Goal: Ask a question

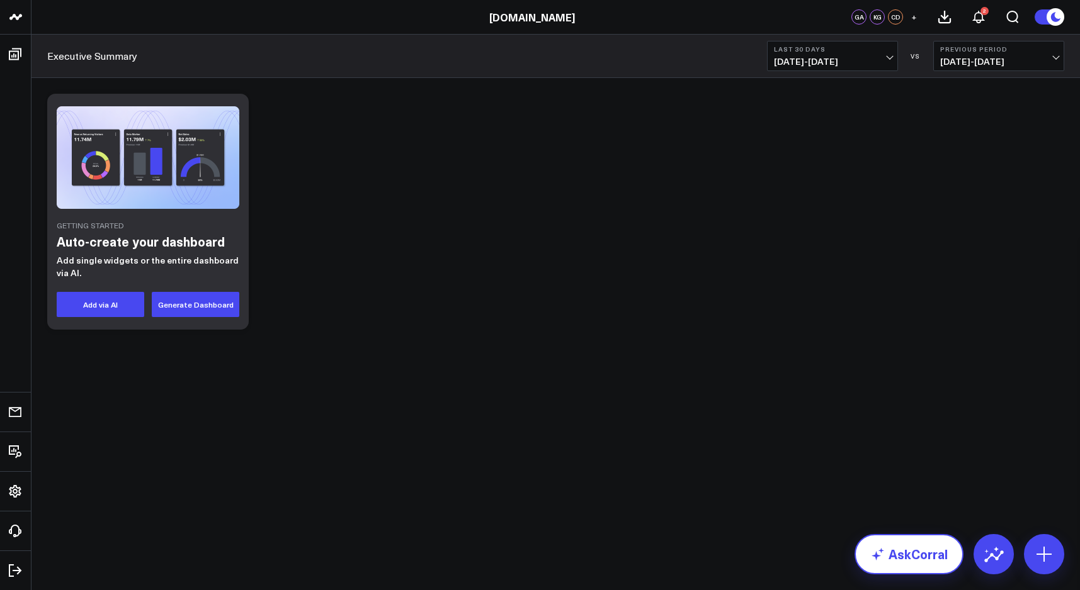
click at [924, 568] on link "AskCorral" at bounding box center [908, 554] width 109 height 40
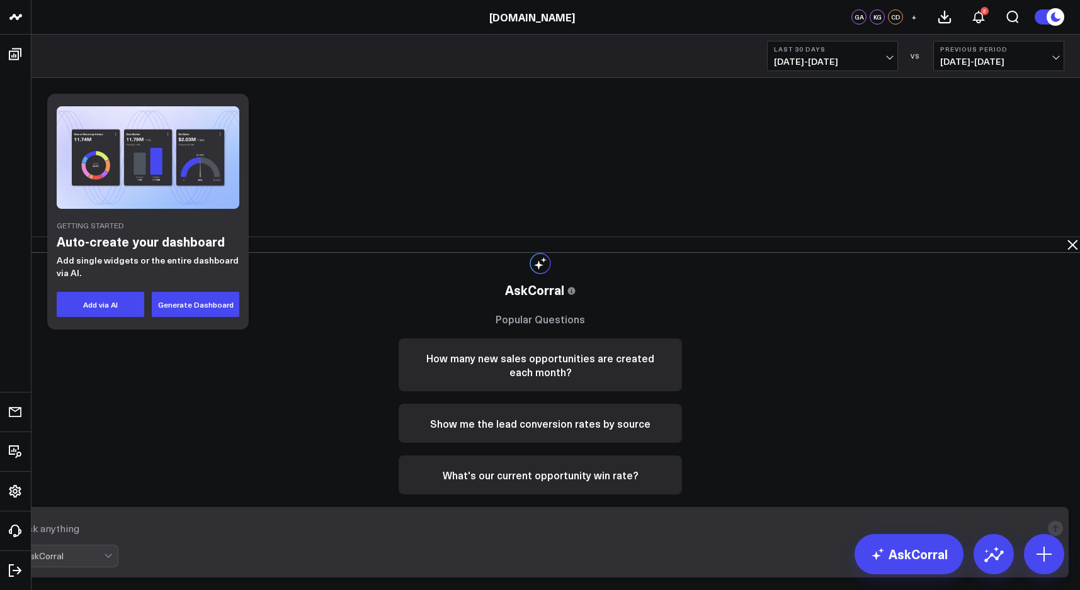
click at [901, 553] on div "AskCorral" at bounding box center [540, 556] width 1045 height 23
click at [846, 540] on textarea at bounding box center [530, 528] width 1024 height 23
type textarea "how many open quote by sales rep?"
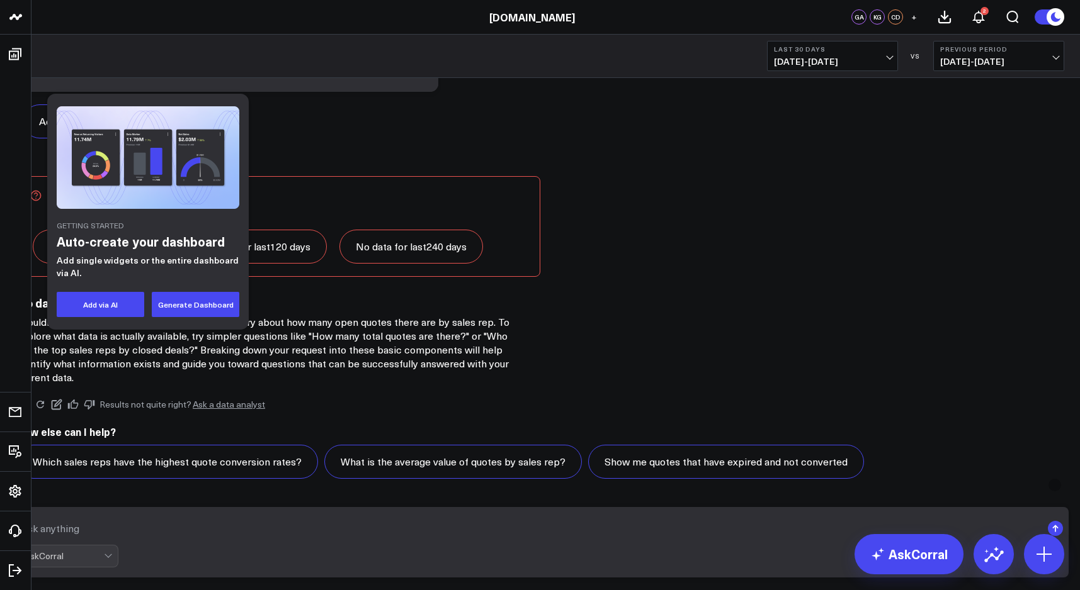
scroll to position [113, 0]
click at [651, 532] on textarea at bounding box center [530, 528] width 1024 height 23
click at [115, 562] on div at bounding box center [109, 556] width 11 height 21
click at [685, 538] on textarea at bounding box center [530, 528] width 1024 height 23
click at [684, 538] on textarea at bounding box center [530, 528] width 1024 height 23
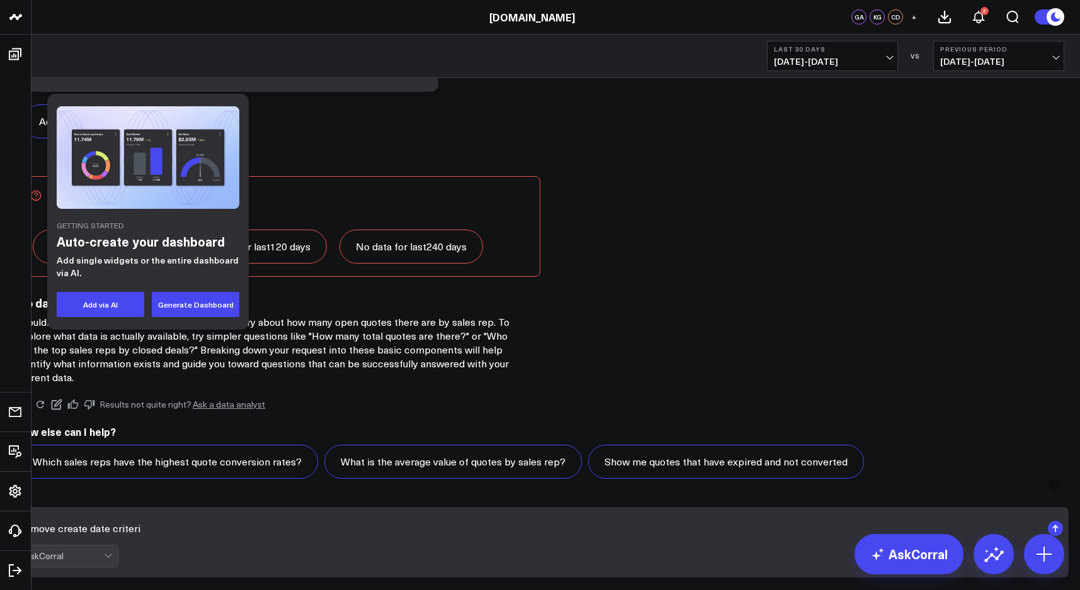
type textarea "remove create date criteria"
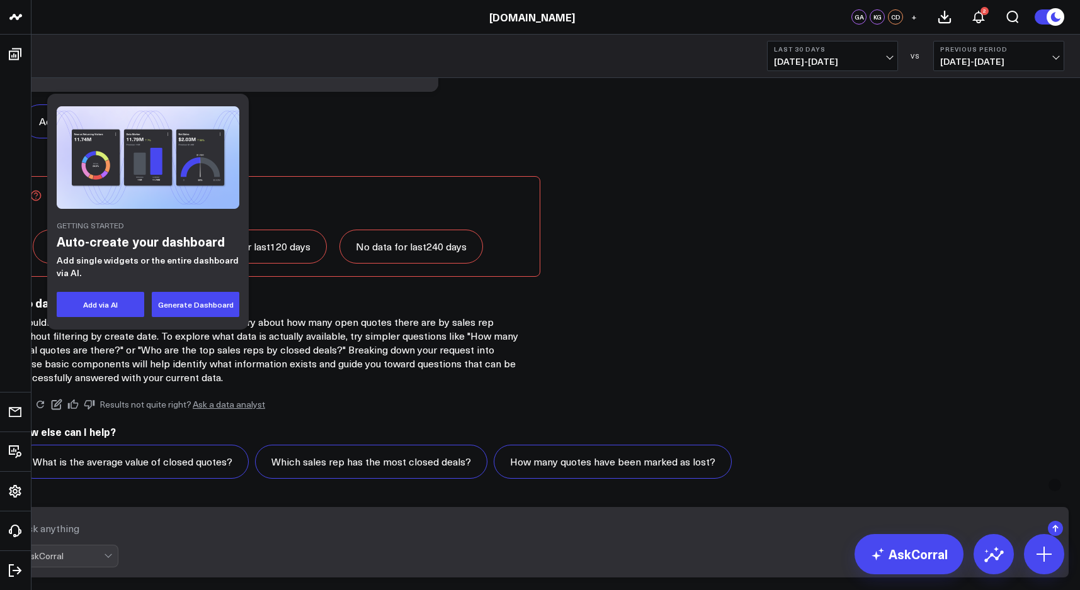
scroll to position [1430, 0]
click at [665, 535] on textarea at bounding box center [530, 528] width 1024 height 23
type textarea "s"
click at [582, 538] on textarea "change 'active' to 'In Review'" at bounding box center [530, 528] width 1024 height 23
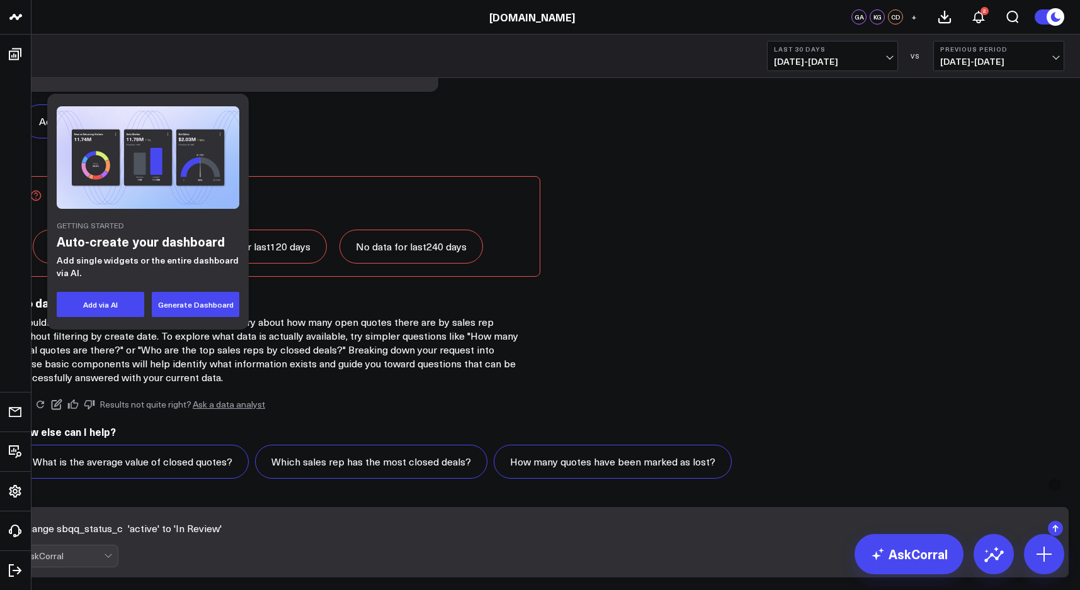
type textarea "change sbqq_status_c = 'active' to 'In Review'"
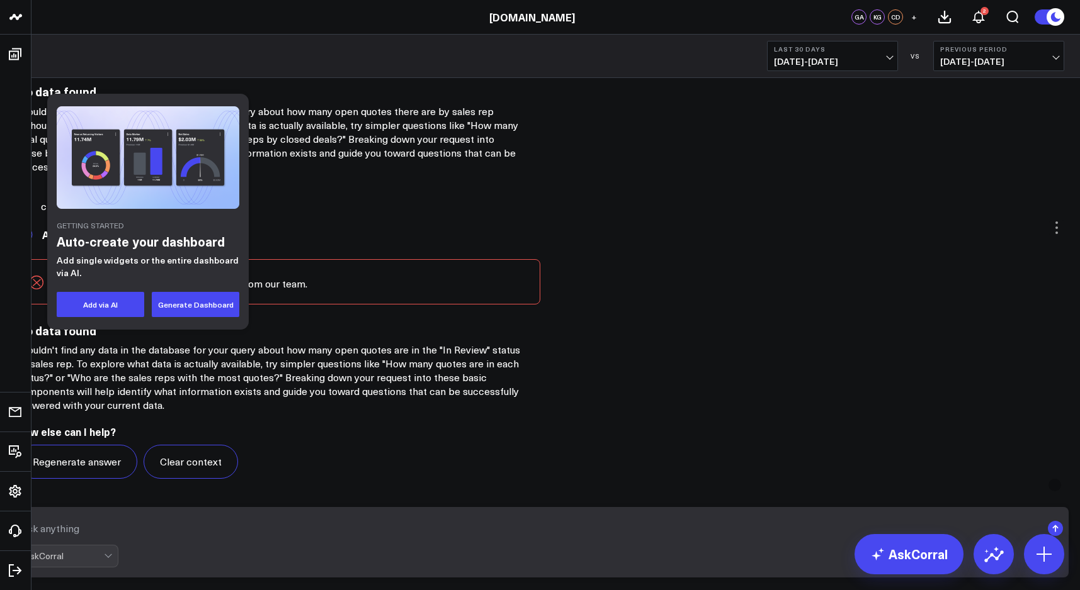
drag, startPoint x: 555, startPoint y: 217, endPoint x: 699, endPoint y: 400, distance: 233.1
copy div "SELECT owner_id AS sales_rep_id, COUNT(id) AS open_quotes FROM salesforce.sbqq_…"
click at [657, 536] on textarea at bounding box center [530, 528] width 1024 height 23
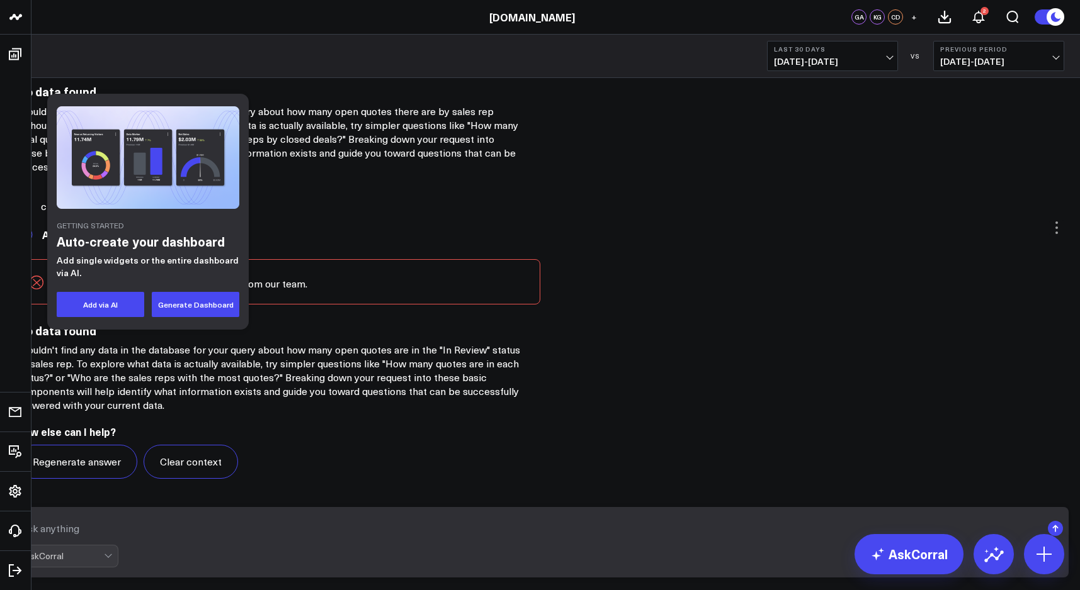
paste textarea "SELECT owner_id AS sales_rep_id, COUNT(id) AS open_quotes FROM salesforce.sbqq_…"
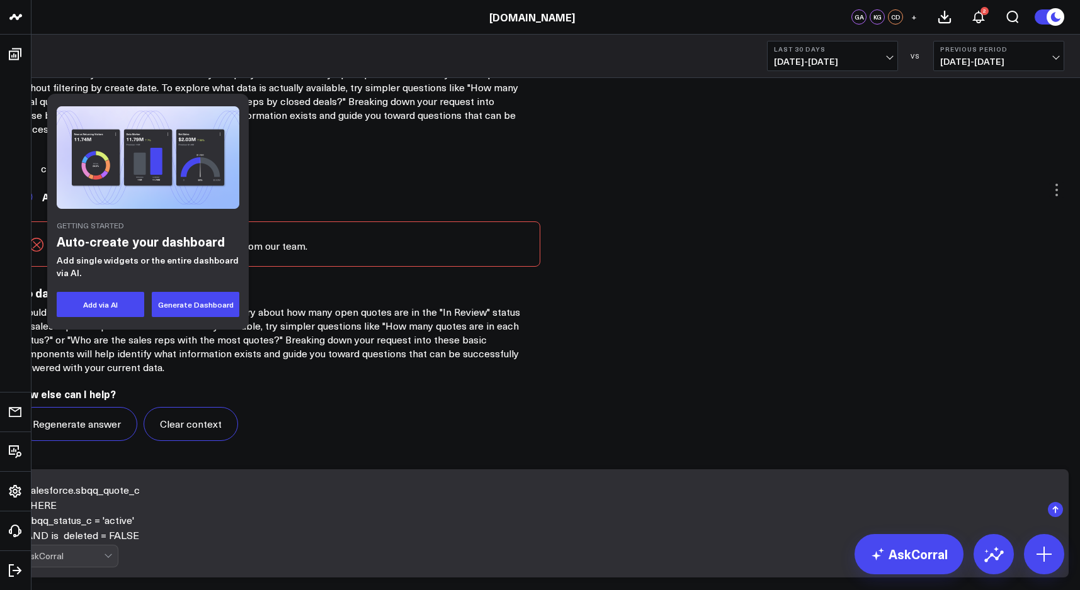
scroll to position [60, 0]
click at [660, 532] on textarea "SELECT owner_id AS sales_rep_id, COUNT(id) AS open_quotes FROM salesforce.sbqq_…" at bounding box center [530, 510] width 1024 height 60
type textarea "SELECT owner_id AS sales_rep_id, COUNT(id) AS open_quotes FROM salesforce.sbqq_…"
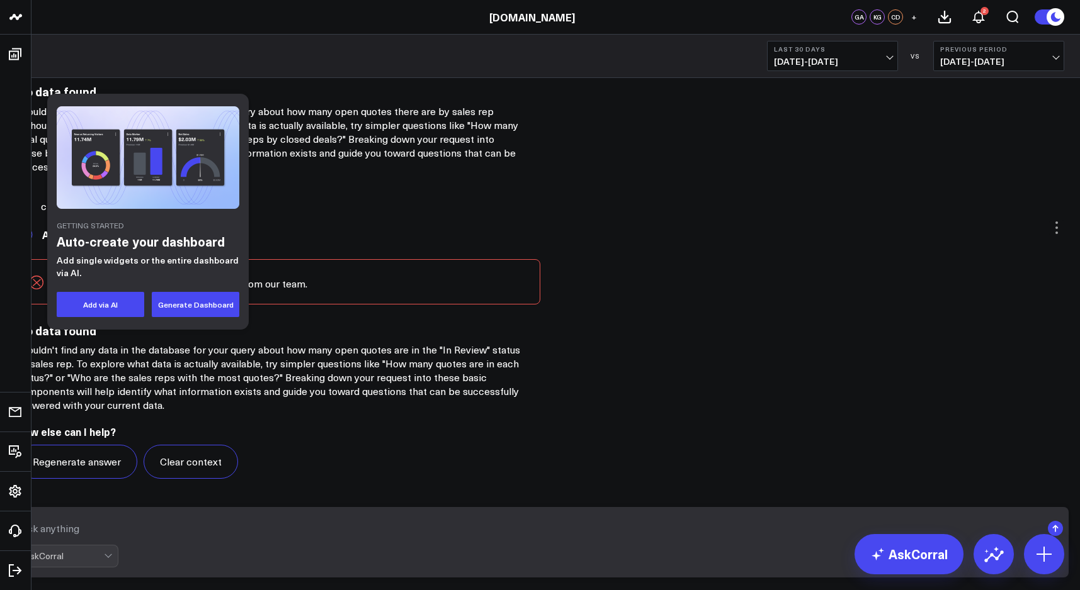
scroll to position [2599, 0]
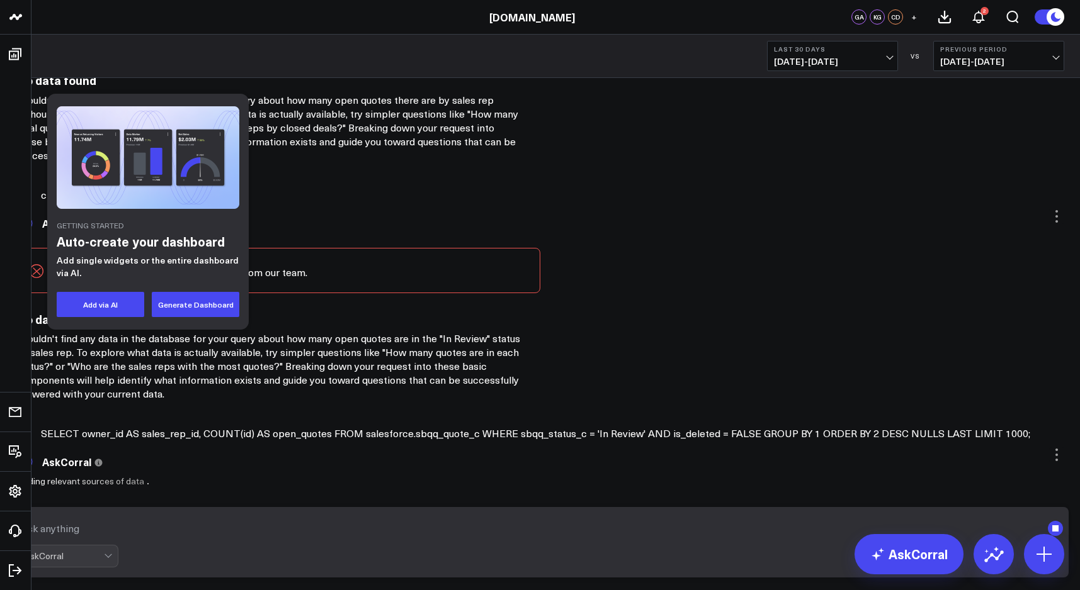
drag, startPoint x: 772, startPoint y: 439, endPoint x: 772, endPoint y: 424, distance: 15.1
click at [772, 430] on div "C SELECT owner_id AS sales_rep_id, COUNT(id) AS open_quotes FROM salesforce.sbq…" at bounding box center [540, 434] width 1066 height 28
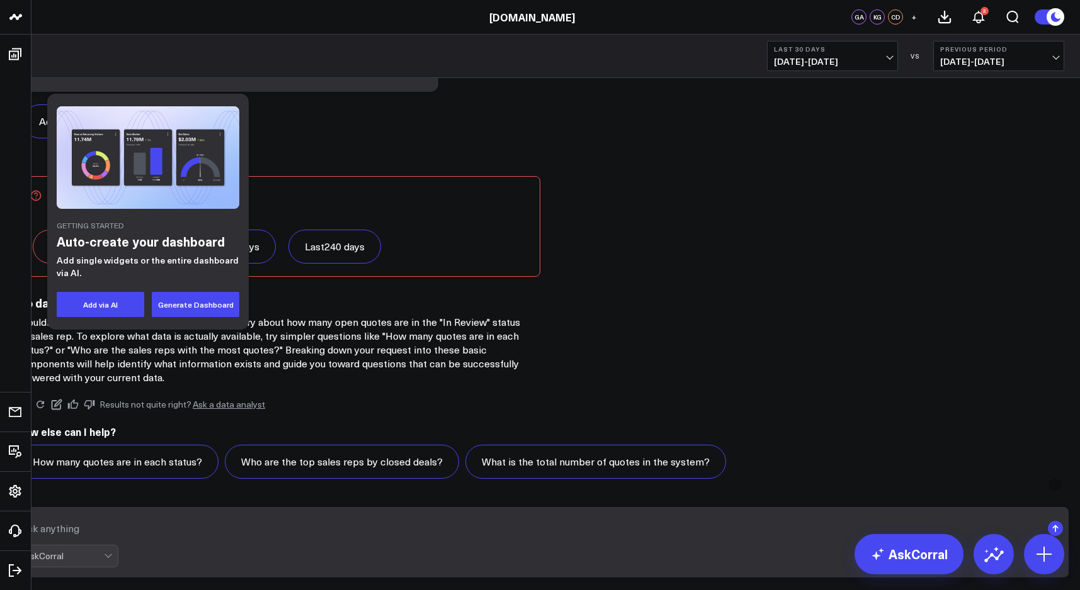
scroll to position [3103, 0]
click at [606, 532] on textarea at bounding box center [530, 528] width 1024 height 23
type textarea "remove created_date vriteria"
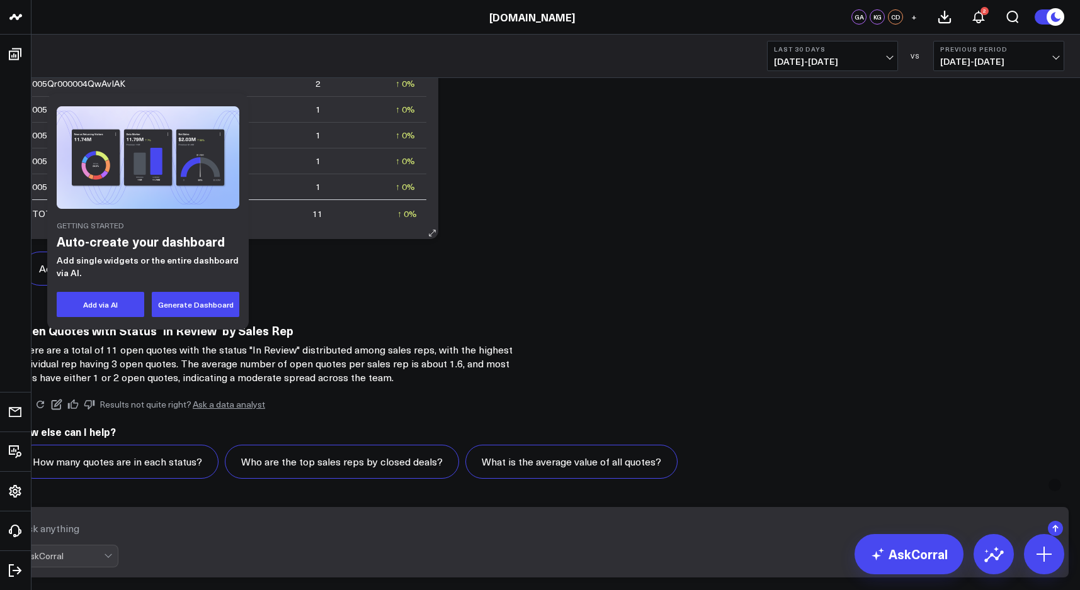
scroll to position [5254, 0]
click at [685, 531] on textarea at bounding box center [530, 528] width 1024 height 23
type textarea "join with user table to obtain sales rep name"
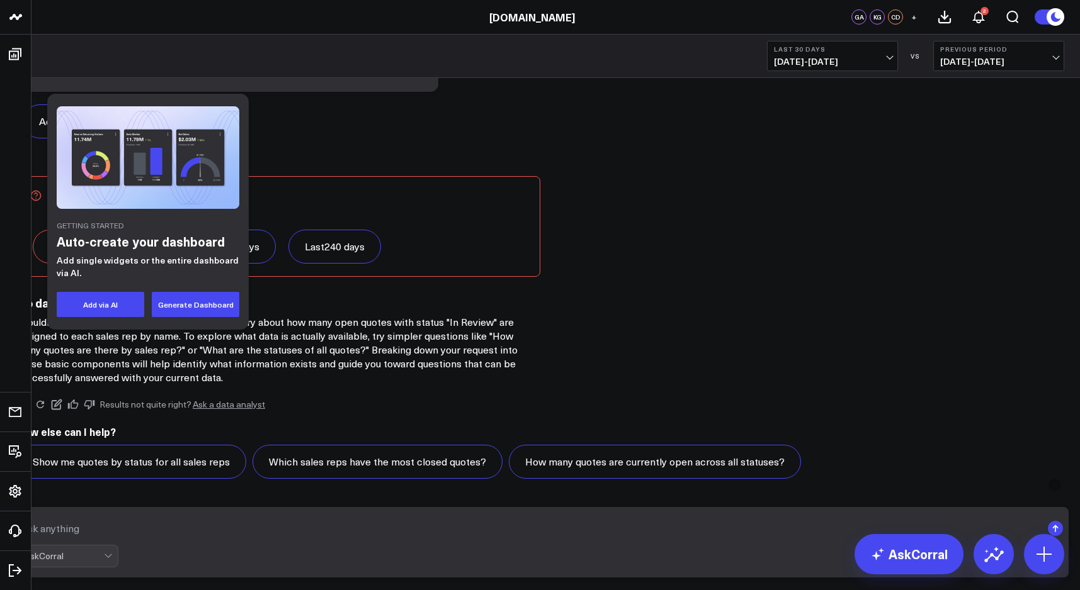
scroll to position [129, 0]
drag, startPoint x: 662, startPoint y: 414, endPoint x: 579, endPoint y: 240, distance: 192.9
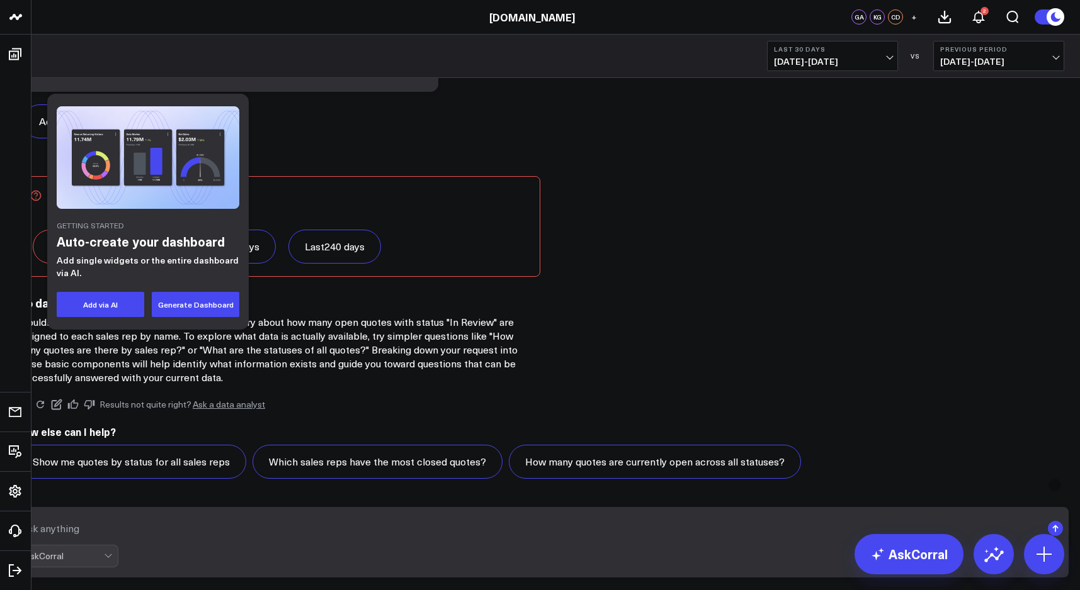
copy code "SELECT u.first_name || ' ' || u.last_name AS sales_rep_name, COUNT([DOMAIN_NAME…"
click at [641, 540] on textarea at bounding box center [530, 528] width 1024 height 23
paste textarea "SELECT u.first_name || ' ' || u.last_name AS sales_rep_name, COUNT([DOMAIN_NAME…"
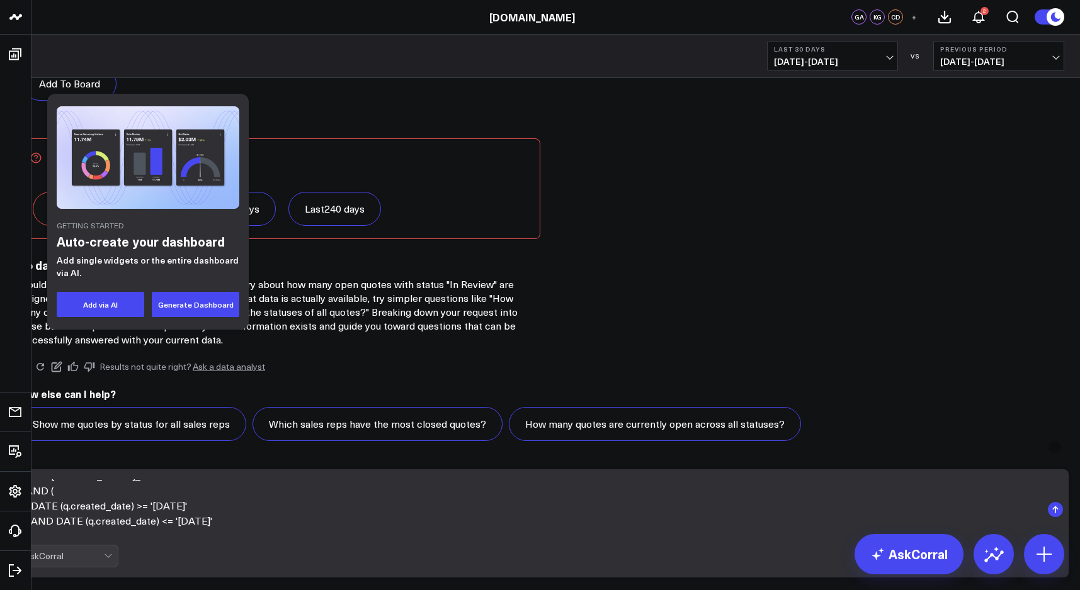
scroll to position [138, 0]
drag, startPoint x: 762, startPoint y: 528, endPoint x: 568, endPoint y: 509, distance: 194.2
click at [568, 509] on textarea "SELECT u.first_name || ' ' || u.last_name AS sales_rep_name, COUNT([DOMAIN_NAME…" at bounding box center [530, 510] width 1024 height 60
drag, startPoint x: 575, startPoint y: 541, endPoint x: 545, endPoint y: 502, distance: 49.4
click at [545, 502] on form "SELECT u.first_name || ' ' || u.last_name AS sales_rep_name, COUNT([DOMAIN_NAME…" at bounding box center [540, 524] width 1056 height 108
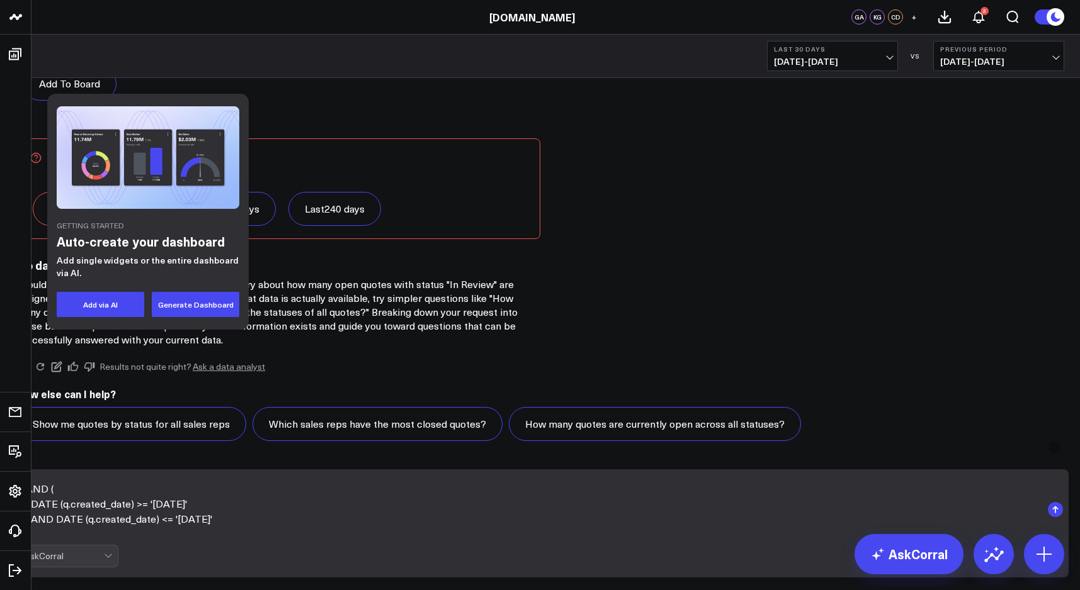
type textarea "SELECT u.first_name || ' ' || u.last_name AS sales_rep_name, COUNT([DOMAIN_NAME…"
